Goal: Information Seeking & Learning: Learn about a topic

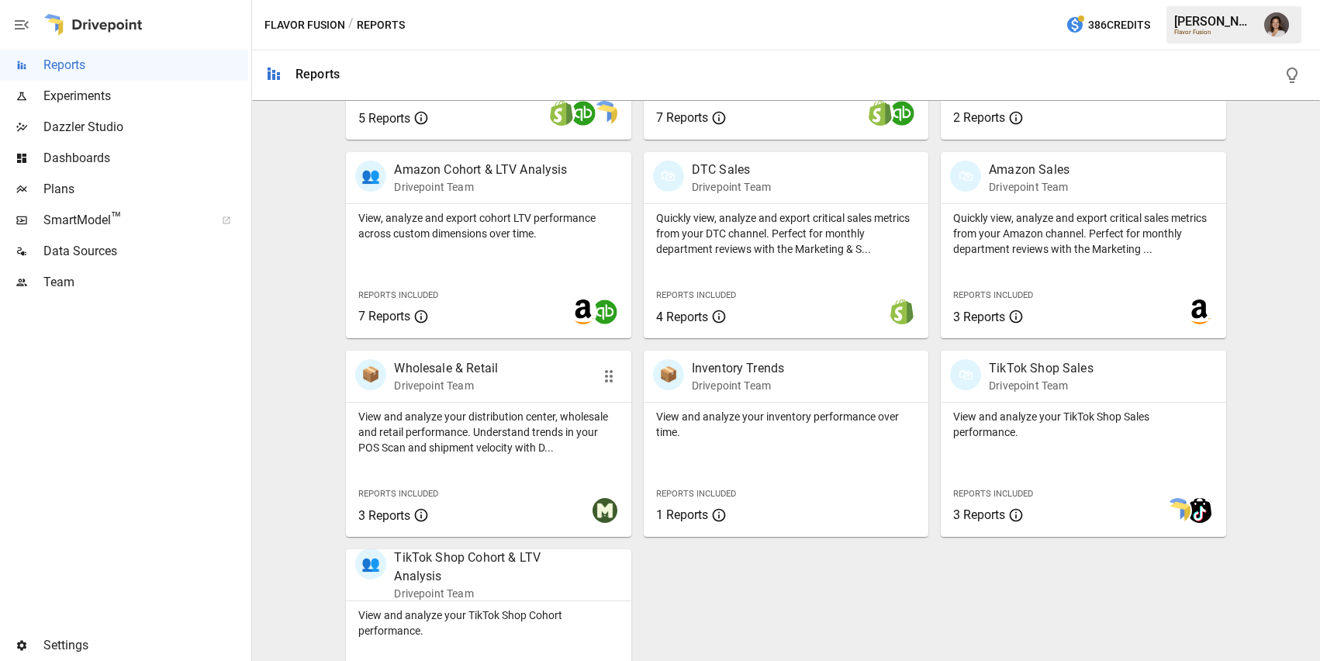
scroll to position [660, 0]
click at [769, 438] on p "View and analyze your inventory performance over time." at bounding box center [786, 423] width 260 height 31
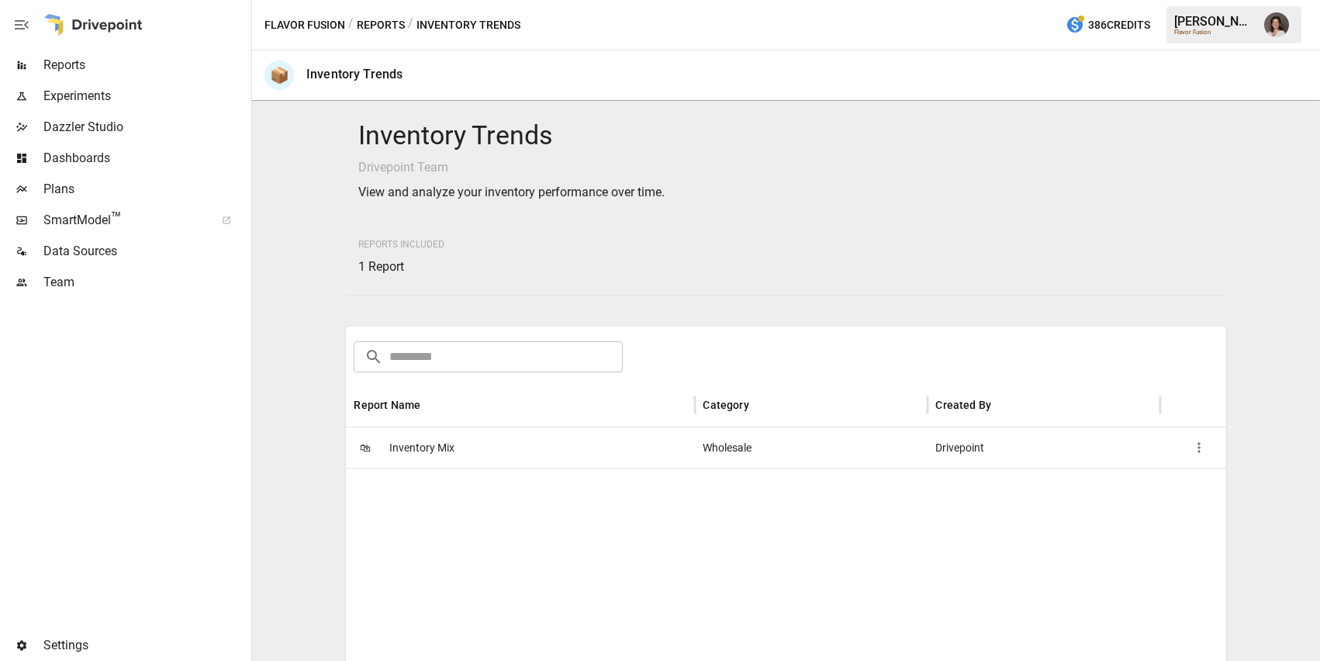
click at [677, 451] on div "🛍 Inventory Mix" at bounding box center [520, 447] width 349 height 40
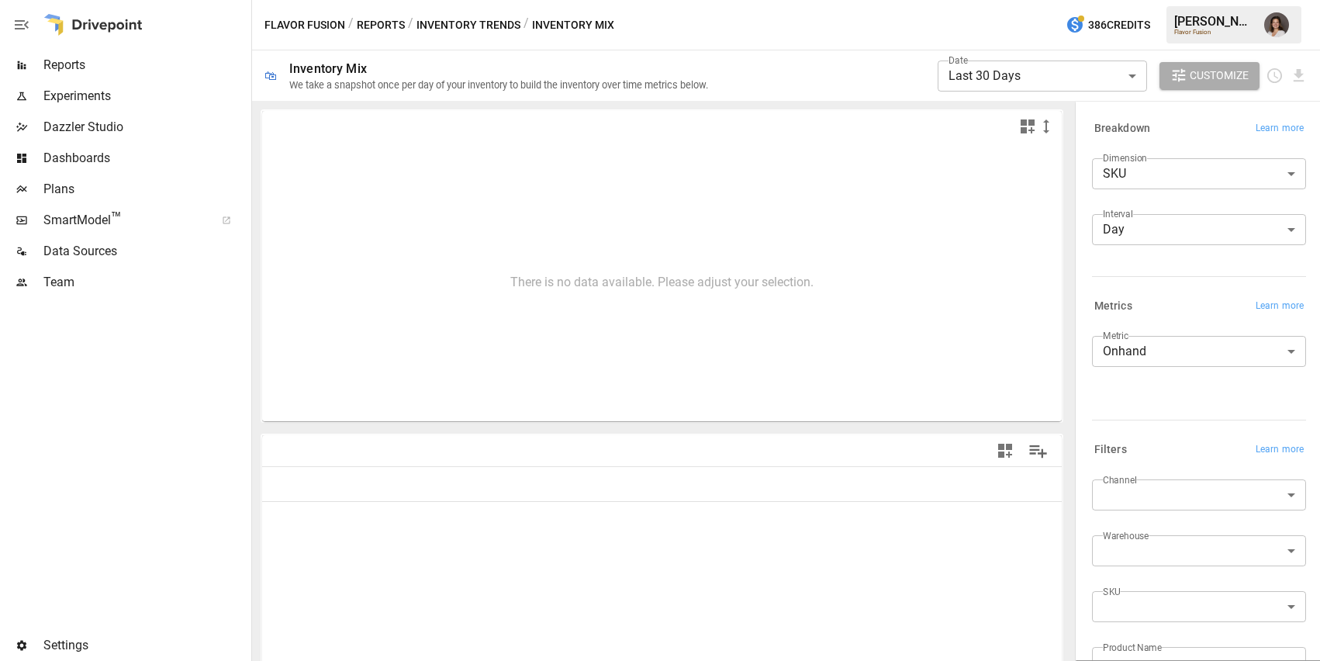
click at [446, 26] on button "Inventory Trends" at bounding box center [469, 25] width 104 height 19
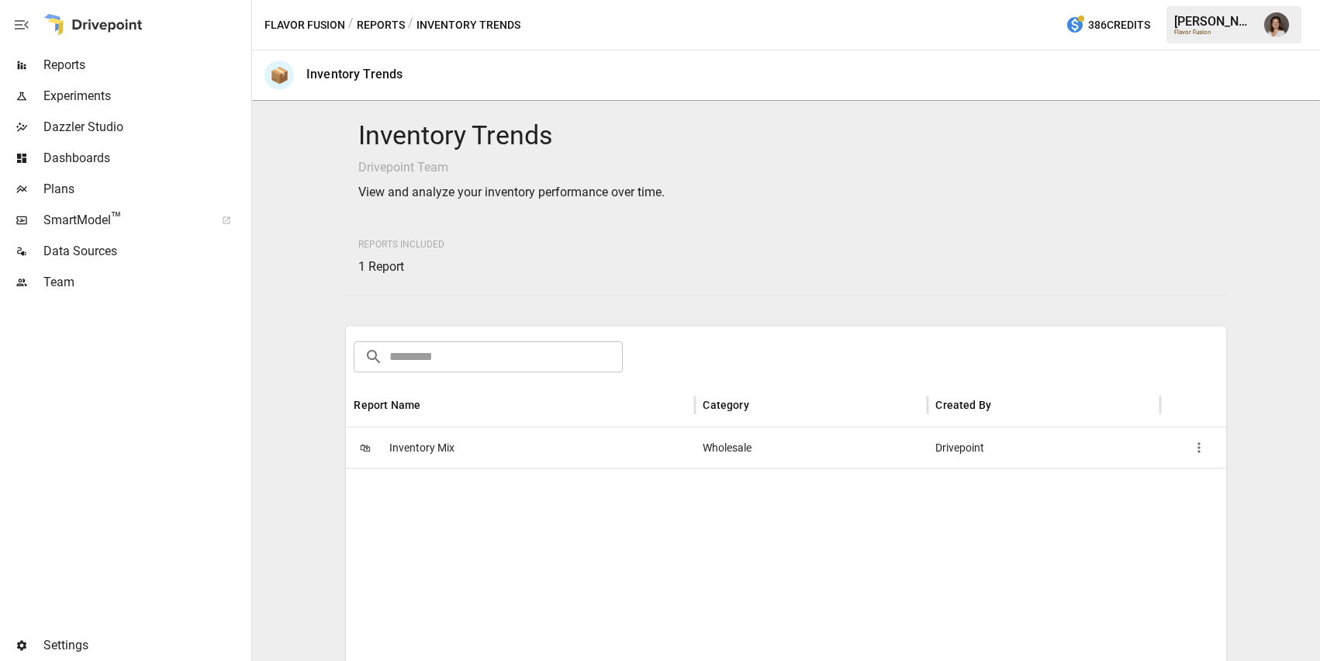
click at [365, 21] on button "Reports" at bounding box center [381, 25] width 48 height 19
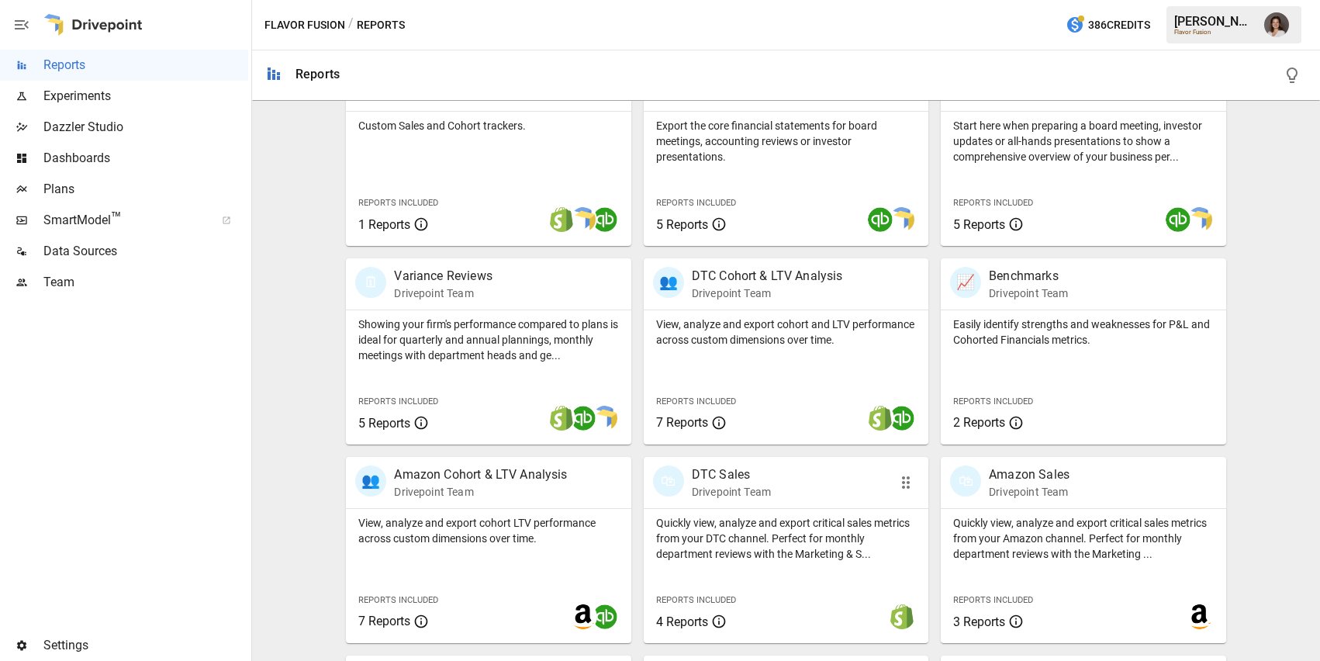
scroll to position [135, 0]
